Goal: Task Accomplishment & Management: Use online tool/utility

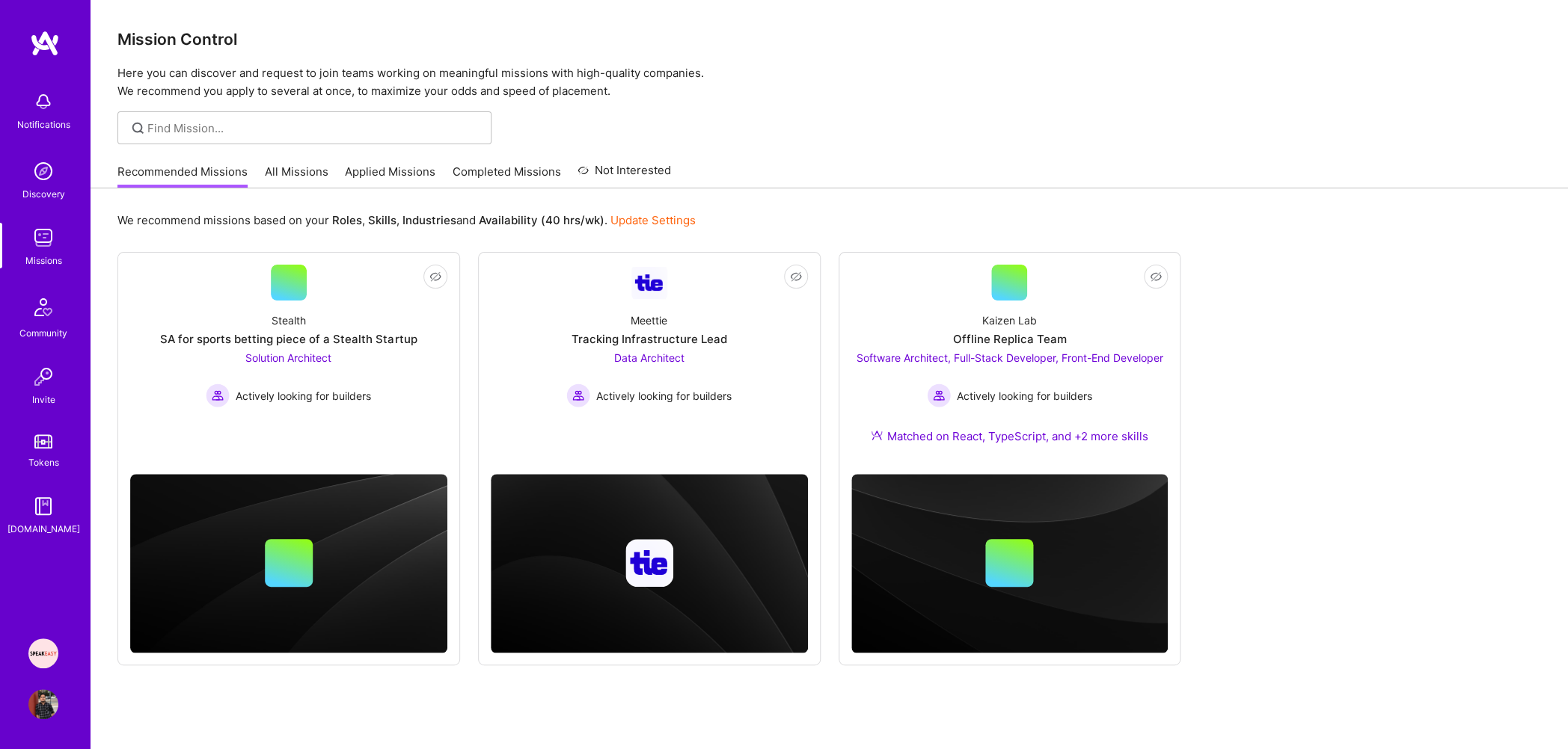
click at [397, 164] on link "Applied Missions" at bounding box center [390, 176] width 90 height 24
click at [39, 648] on img at bounding box center [43, 654] width 30 height 30
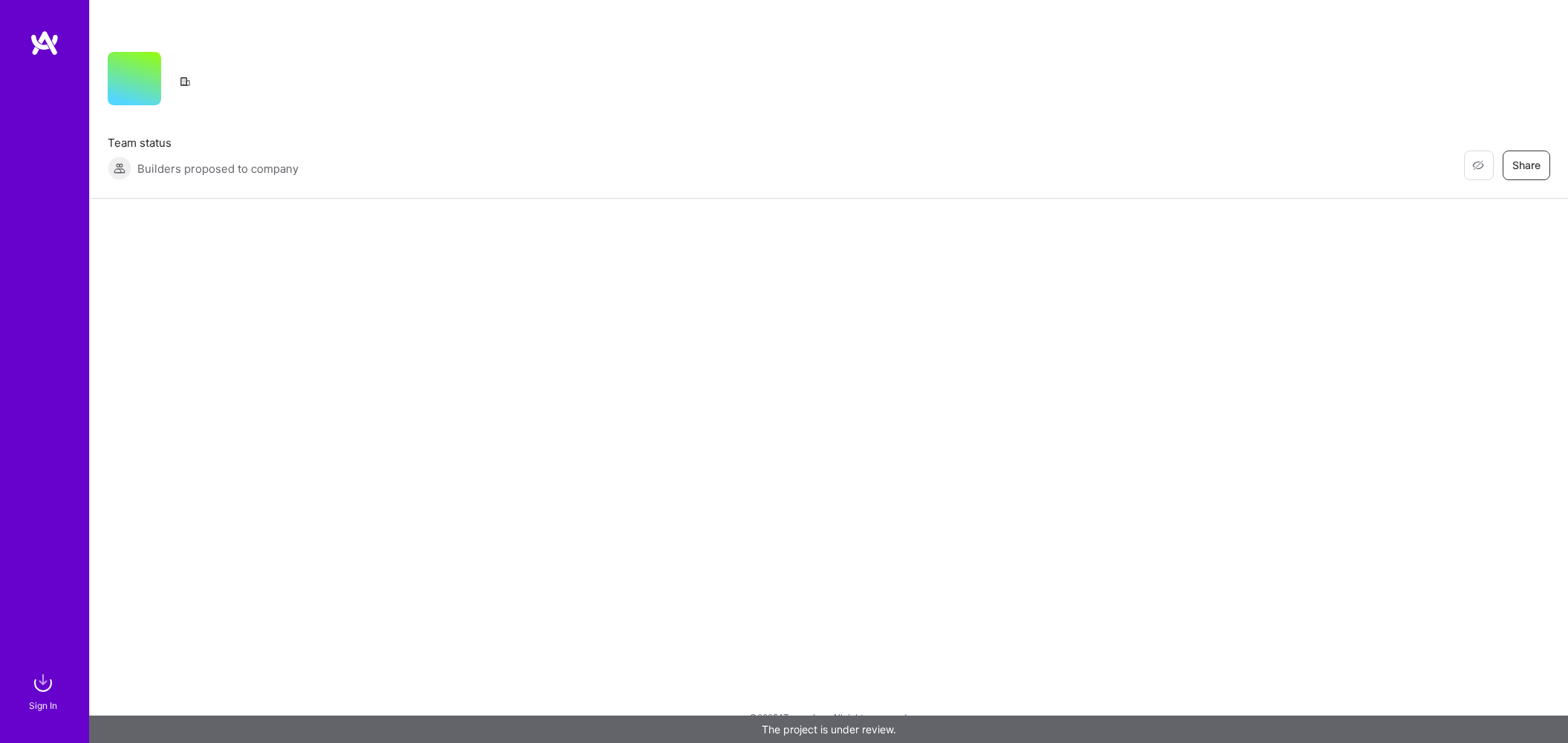
click at [46, 677] on img at bounding box center [43, 683] width 30 height 30
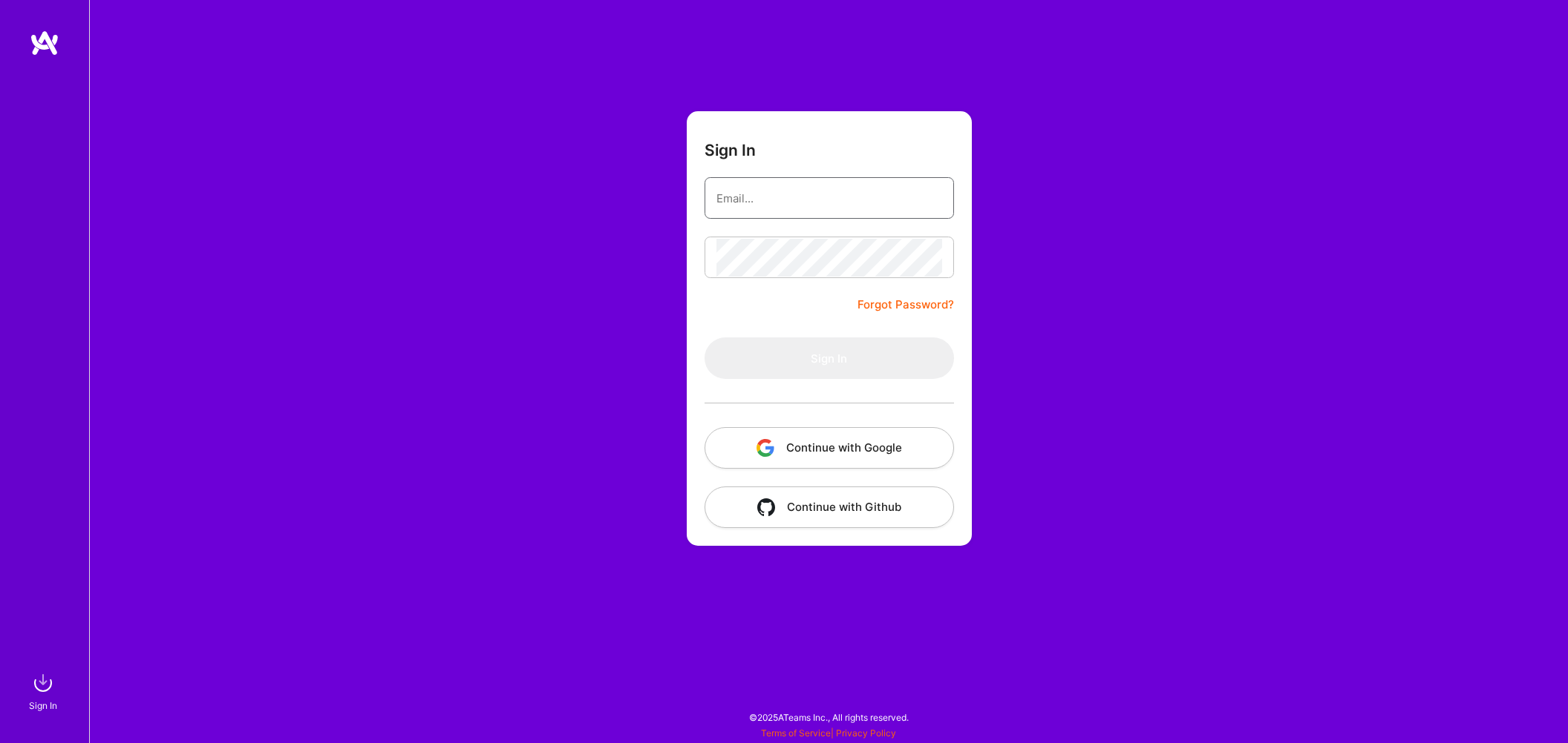
type input "mohansinghjaipur@gmail.com"
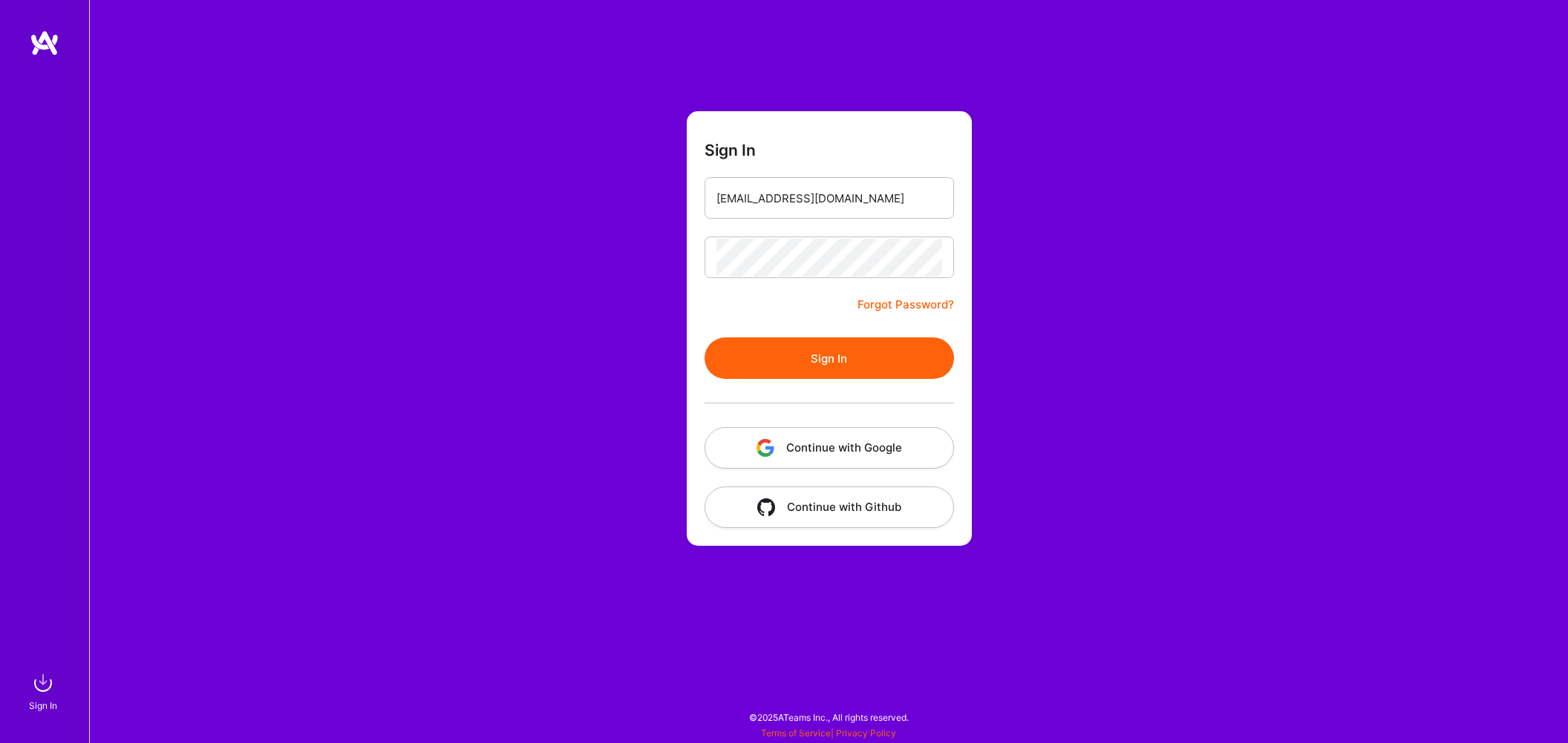
click at [811, 347] on button "Sign In" at bounding box center [828, 358] width 249 height 42
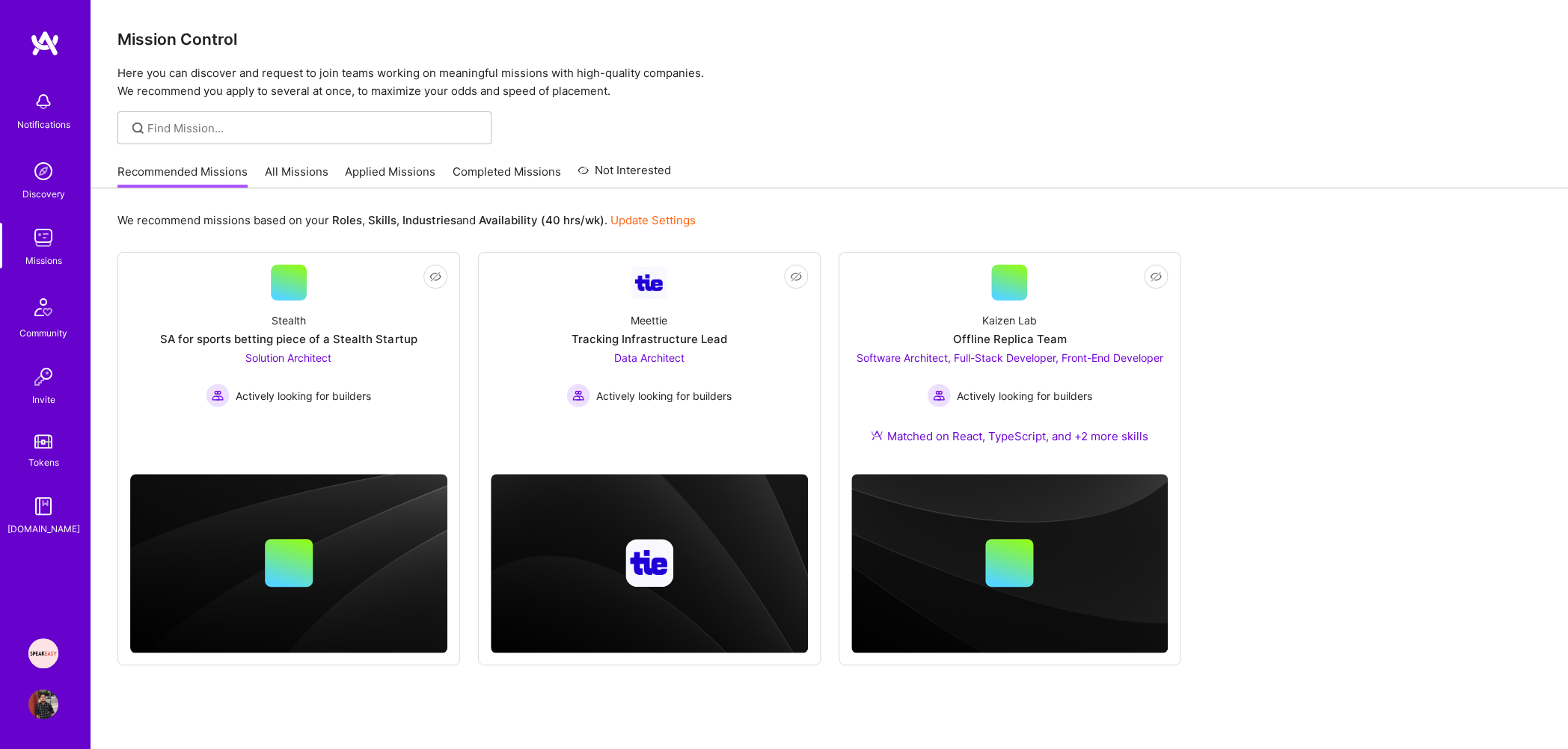
click at [39, 648] on img at bounding box center [43, 654] width 30 height 30
